Goal: Task Accomplishment & Management: Use online tool/utility

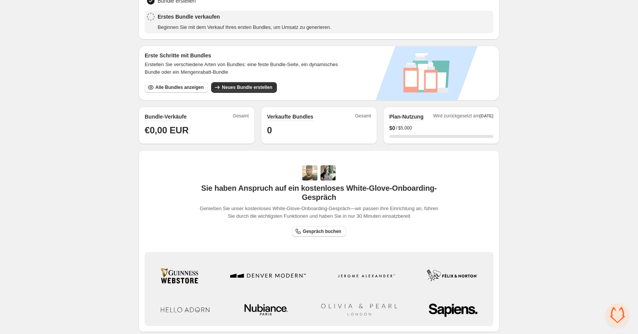
scroll to position [171, 0]
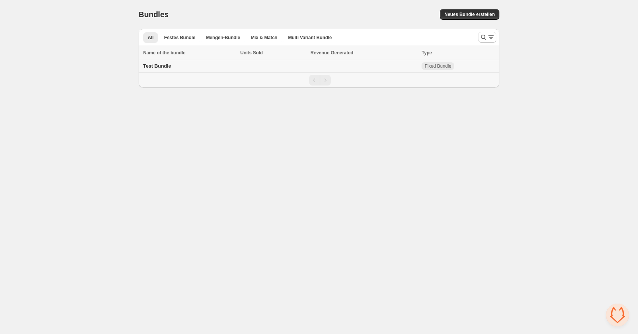
click at [182, 65] on td "Test Bundle" at bounding box center [188, 66] width 99 height 13
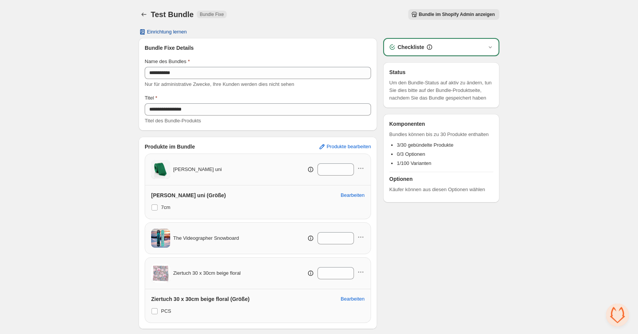
click at [168, 32] on span "Einrichtung lernen" at bounding box center [167, 32] width 40 height 6
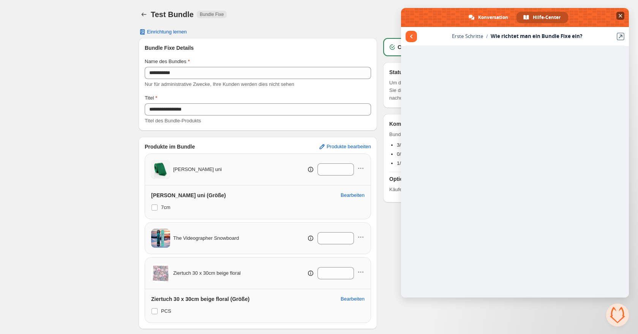
click at [622, 16] on span "Chat schließen" at bounding box center [620, 16] width 4 height 4
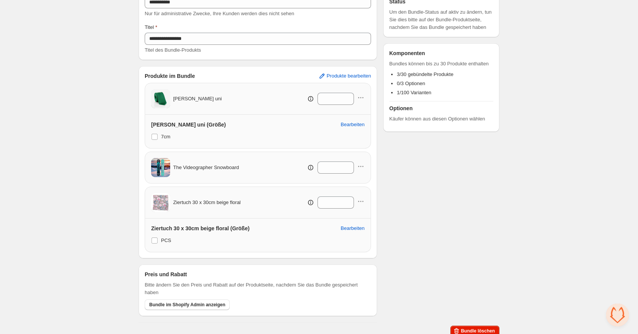
scroll to position [76, 0]
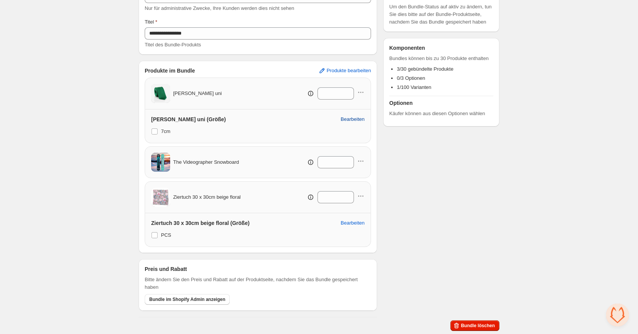
click at [352, 118] on span "Bearbeiten" at bounding box center [352, 119] width 24 height 6
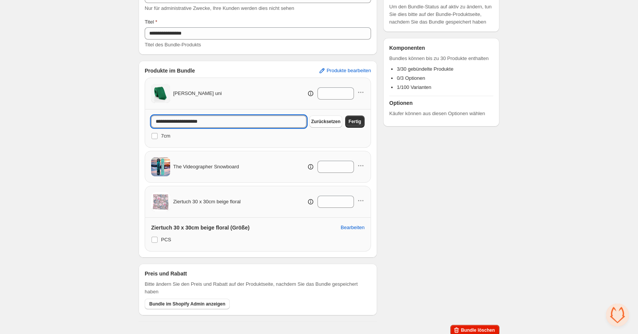
click at [280, 121] on input "**********" at bounding box center [228, 121] width 155 height 12
click at [365, 68] on span "Produkte bearbeiten" at bounding box center [348, 71] width 44 height 6
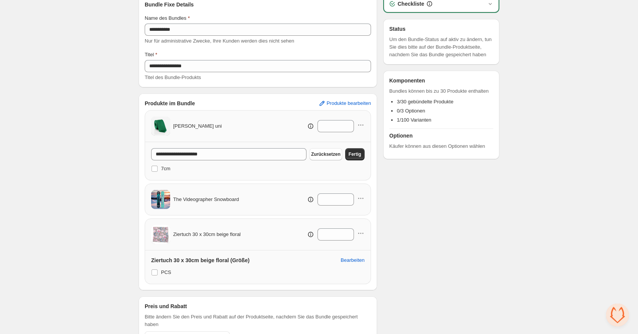
scroll to position [37, 0]
